Goal: Transaction & Acquisition: Download file/media

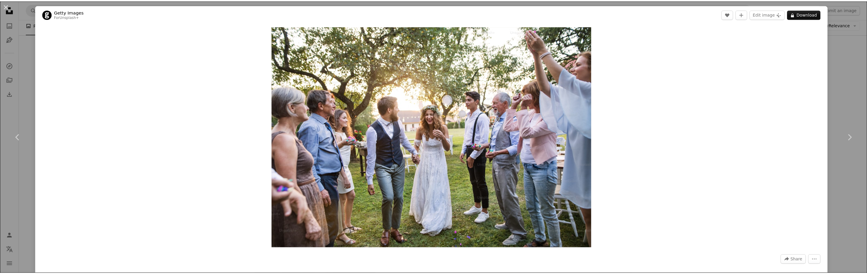
scroll to position [1215, 0]
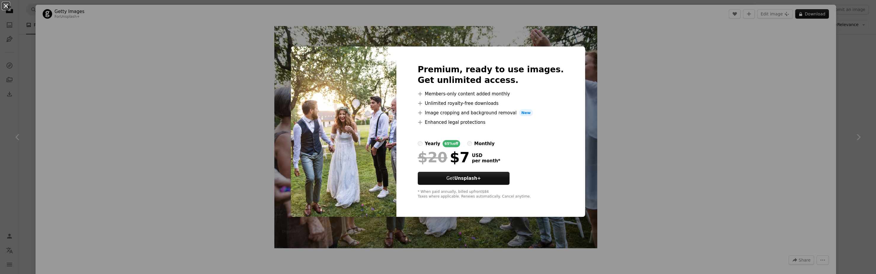
click at [4, 5] on button "An X shape" at bounding box center [5, 5] width 7 height 7
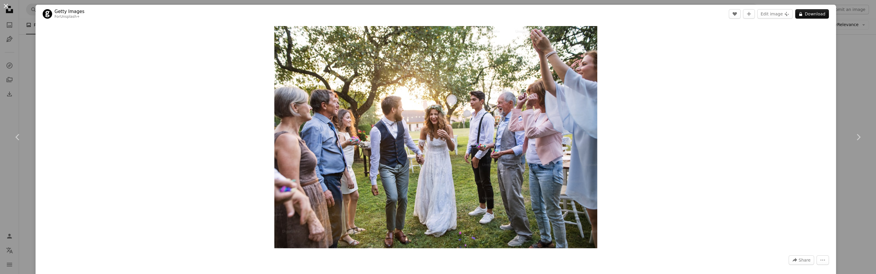
click at [5, 6] on button "An X shape" at bounding box center [5, 5] width 7 height 7
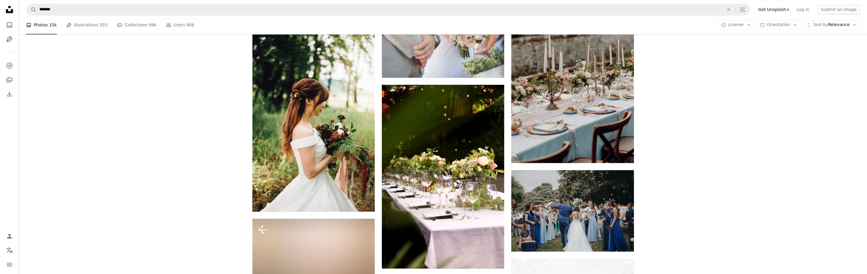
scroll to position [4830, 0]
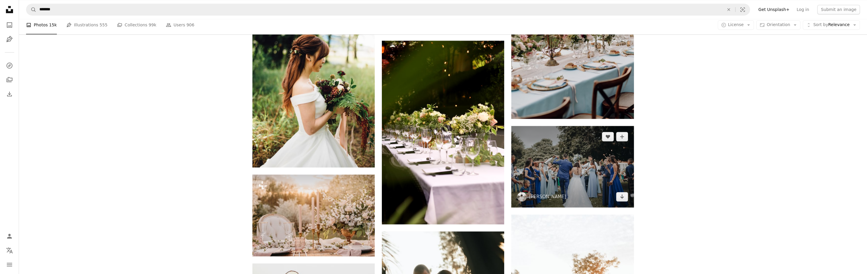
click at [578, 177] on img at bounding box center [573, 166] width 122 height 81
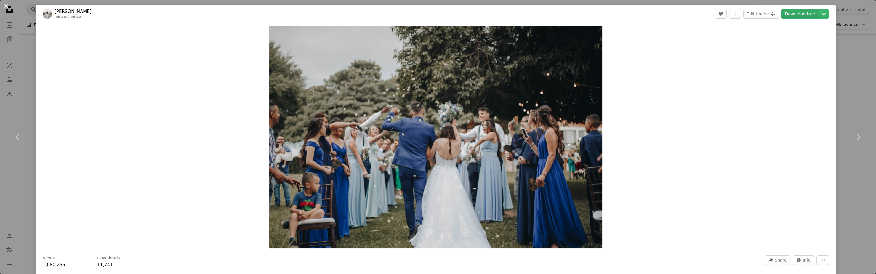
click at [784, 14] on link "Download free" at bounding box center [799, 13] width 37 height 9
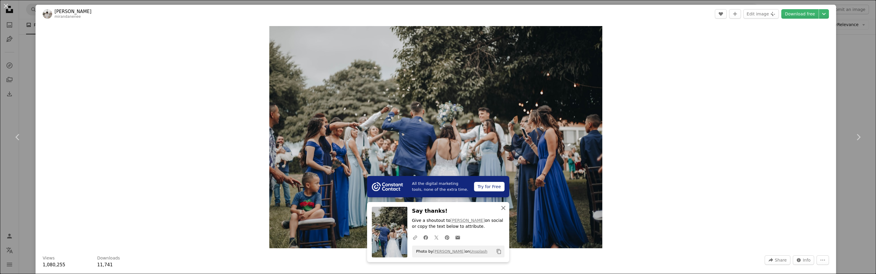
click at [500, 210] on icon "An X shape" at bounding box center [503, 207] width 7 height 7
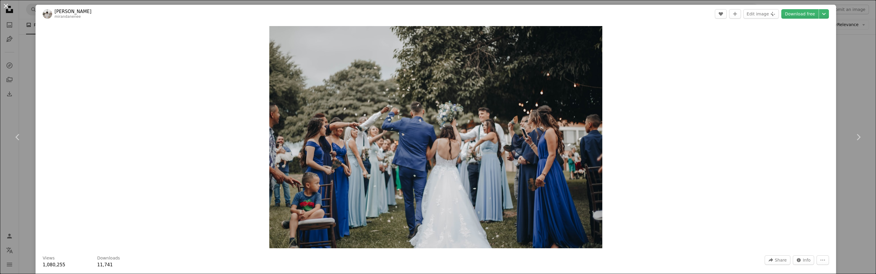
click at [4, 5] on button "An X shape" at bounding box center [5, 5] width 7 height 7
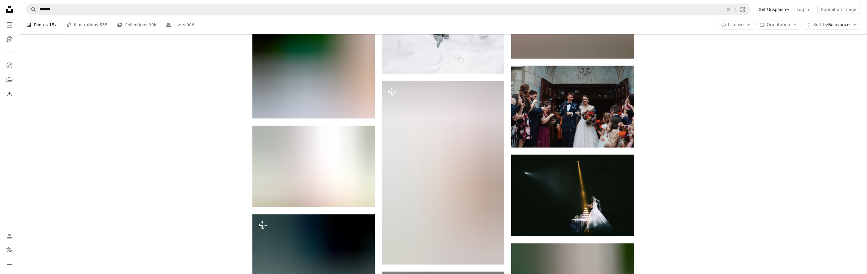
scroll to position [17070, 0]
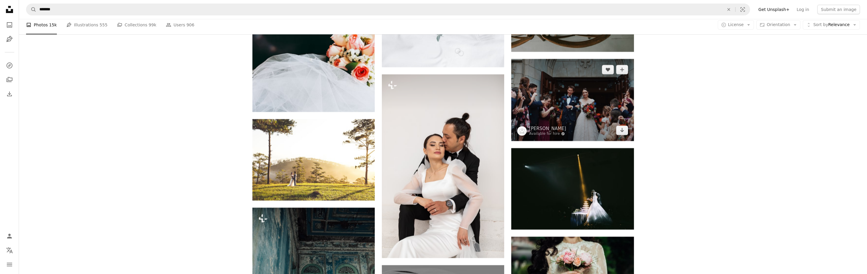
click at [574, 132] on img at bounding box center [573, 100] width 122 height 82
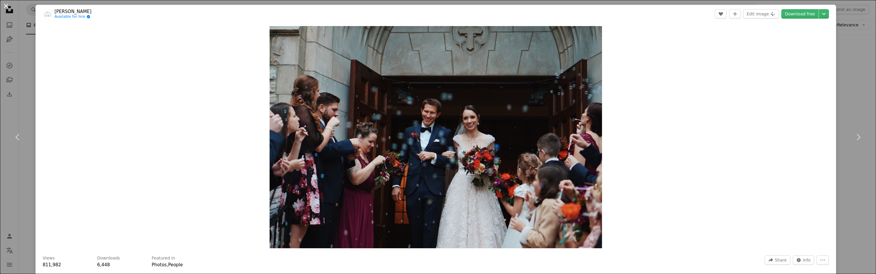
click at [5, 3] on button "An X shape" at bounding box center [5, 5] width 7 height 7
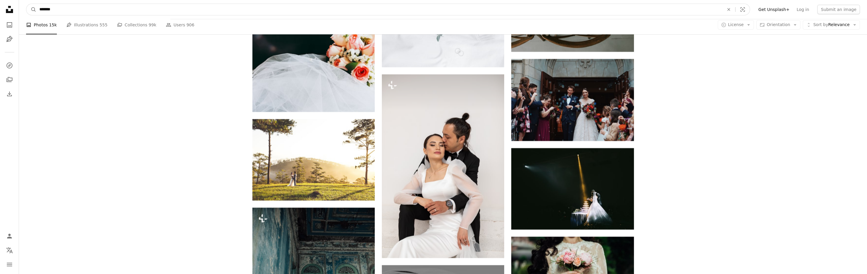
click at [90, 10] on input "*******" at bounding box center [379, 9] width 686 height 11
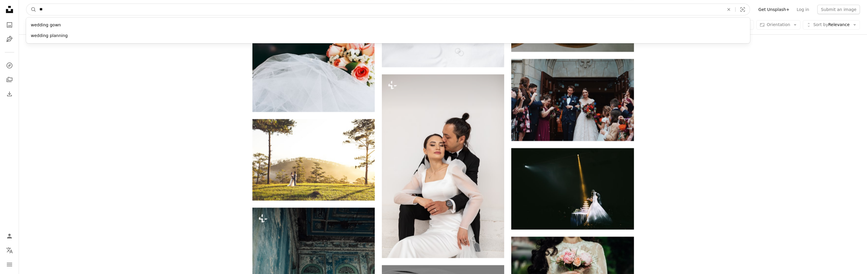
type input "*"
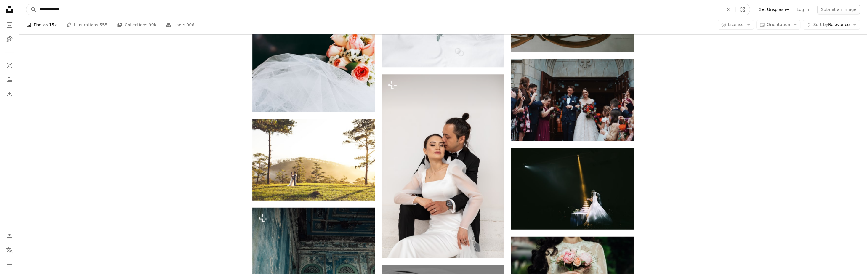
type input "**********"
click button "A magnifying glass" at bounding box center [31, 9] width 10 height 11
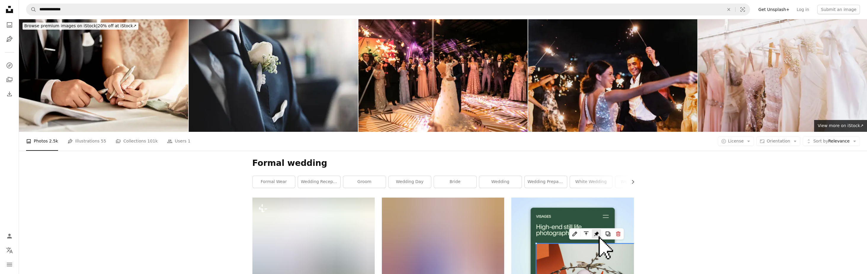
scroll to position [119, 0]
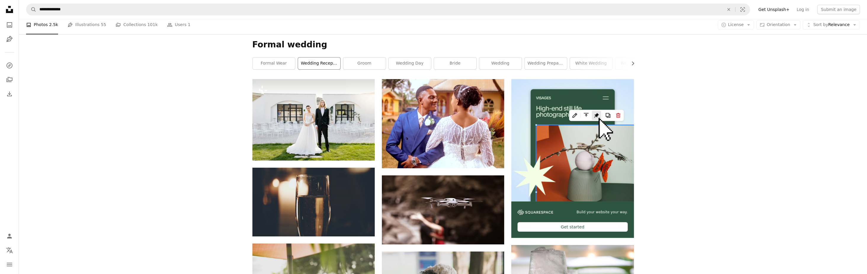
click at [311, 64] on link "wedding reception" at bounding box center [319, 63] width 42 height 12
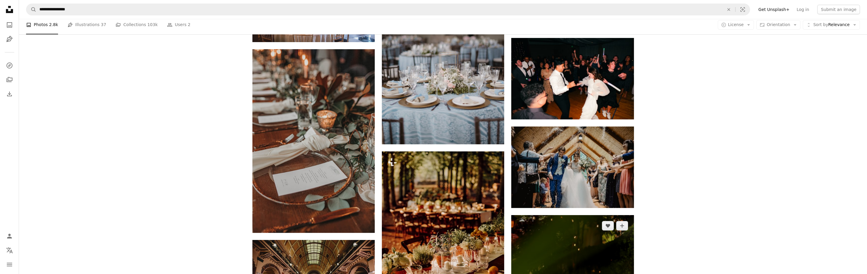
scroll to position [29, 0]
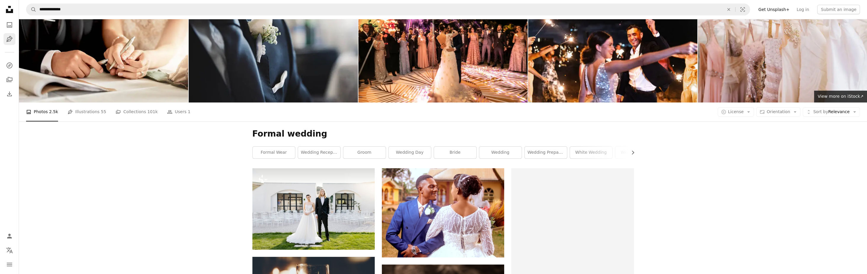
scroll to position [119, 0]
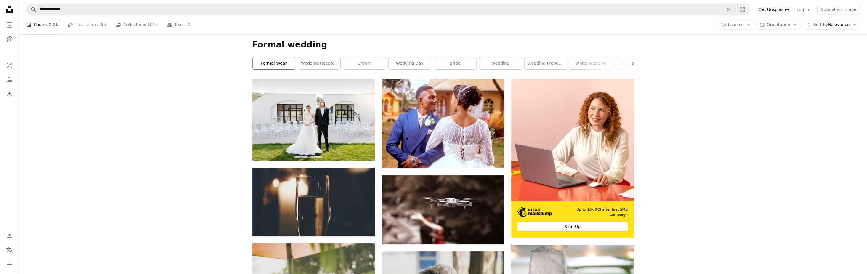
click at [264, 63] on link "formal wear" at bounding box center [274, 63] width 42 height 12
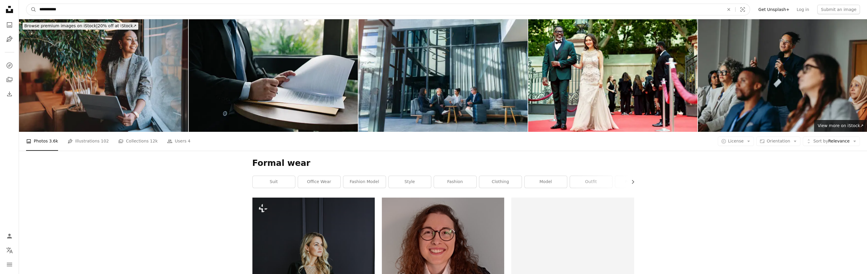
click at [66, 11] on input "**********" at bounding box center [379, 9] width 686 height 11
type input "**********"
click at [26, 4] on button "A magnifying glass" at bounding box center [31, 9] width 10 height 11
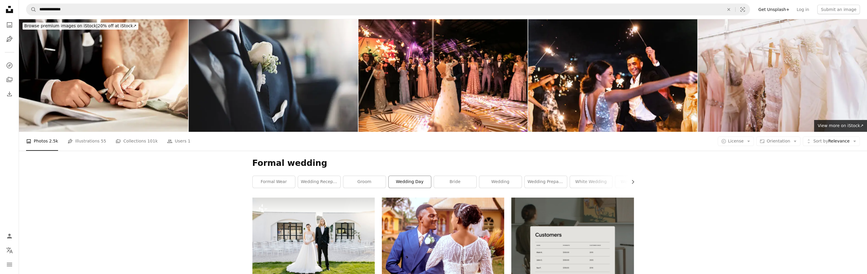
click at [414, 183] on link "wedding day" at bounding box center [410, 182] width 42 height 12
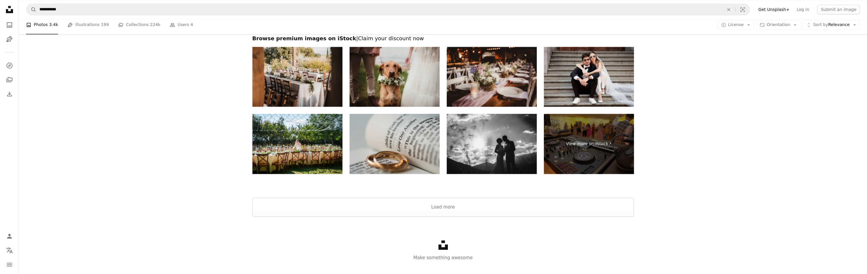
scroll to position [1256, 0]
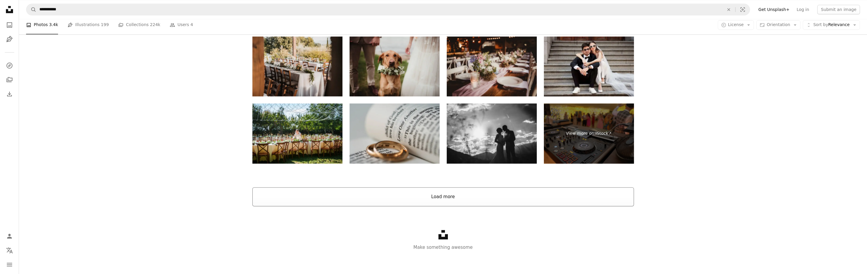
click at [532, 194] on button "Load more" at bounding box center [443, 196] width 382 height 19
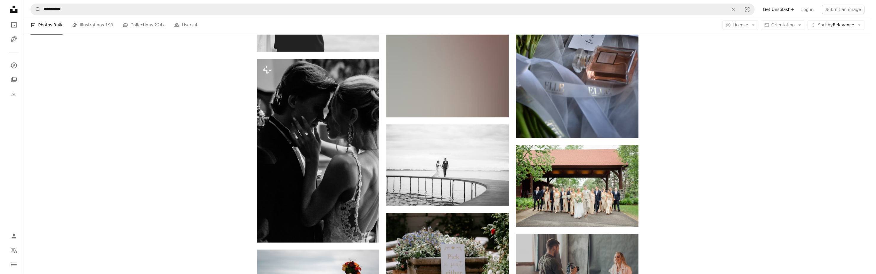
scroll to position [2708, 0]
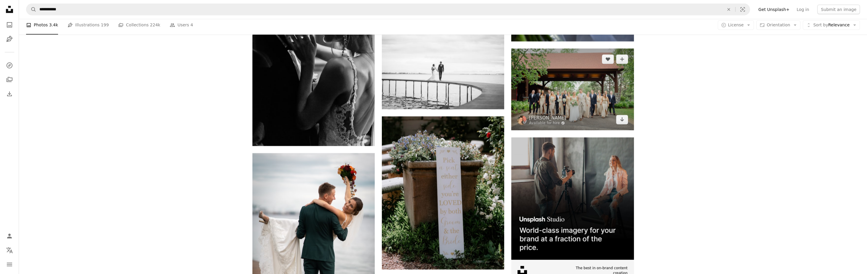
click at [595, 95] on img at bounding box center [573, 89] width 122 height 81
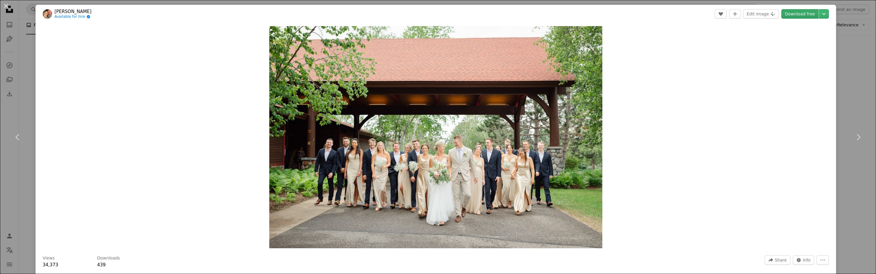
click at [794, 12] on link "Download free" at bounding box center [799, 13] width 37 height 9
